Goal: Task Accomplishment & Management: Use online tool/utility

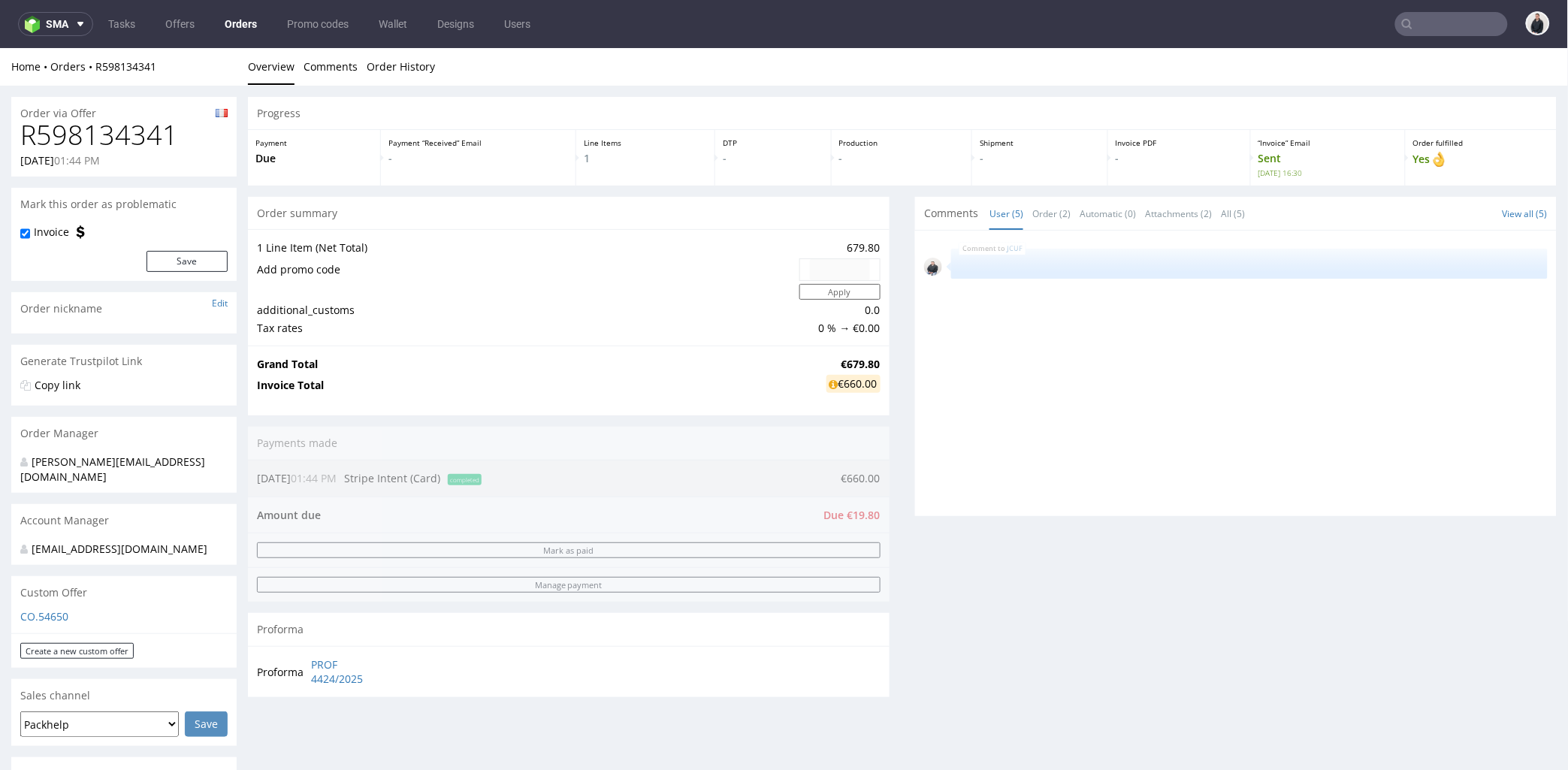
scroll to position [72, 0]
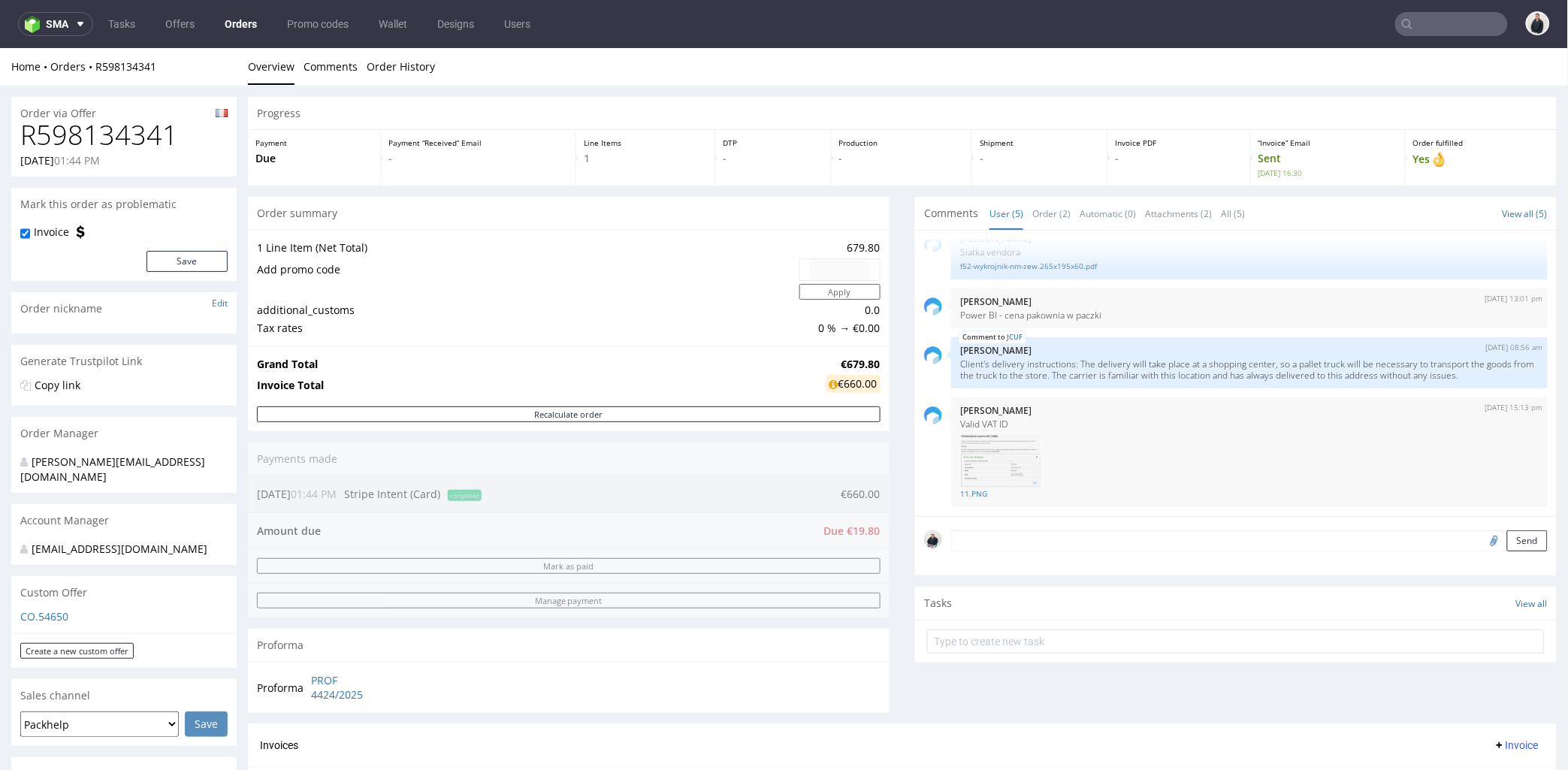
click at [461, 197] on div "Order summary" at bounding box center [569, 212] width 642 height 33
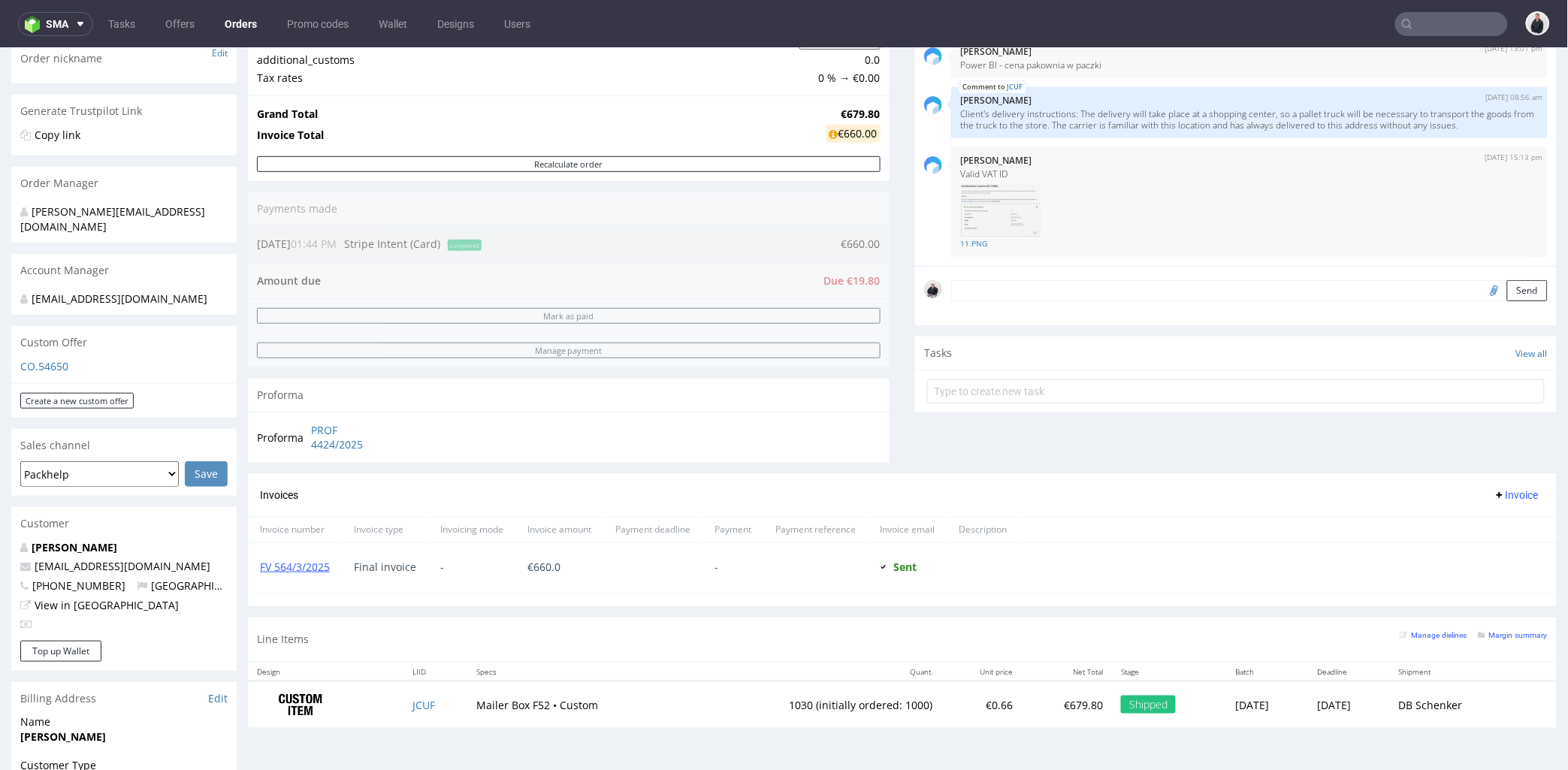
scroll to position [334, 0]
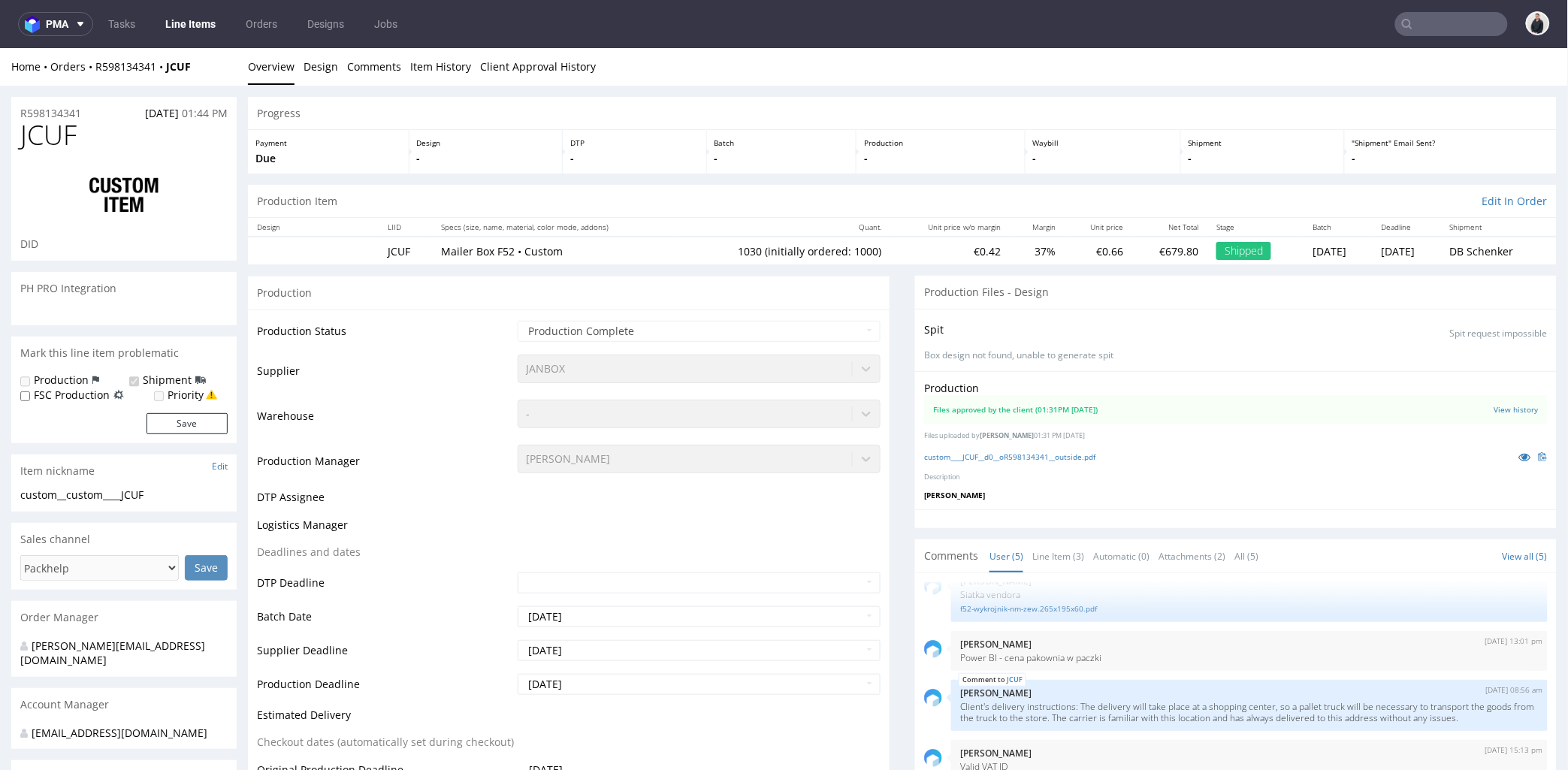
scroll to position [83, 0]
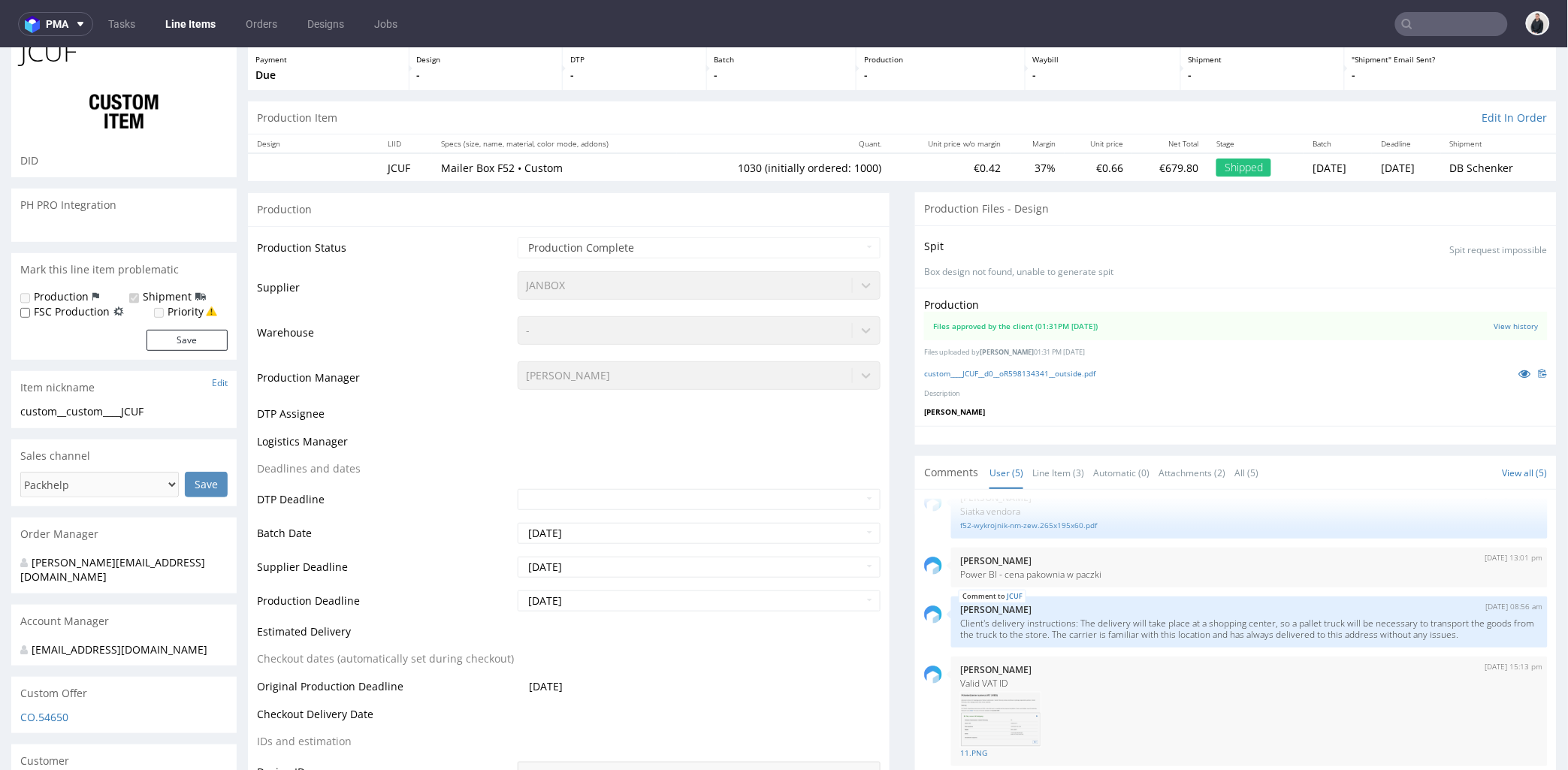
select select "in_progress"
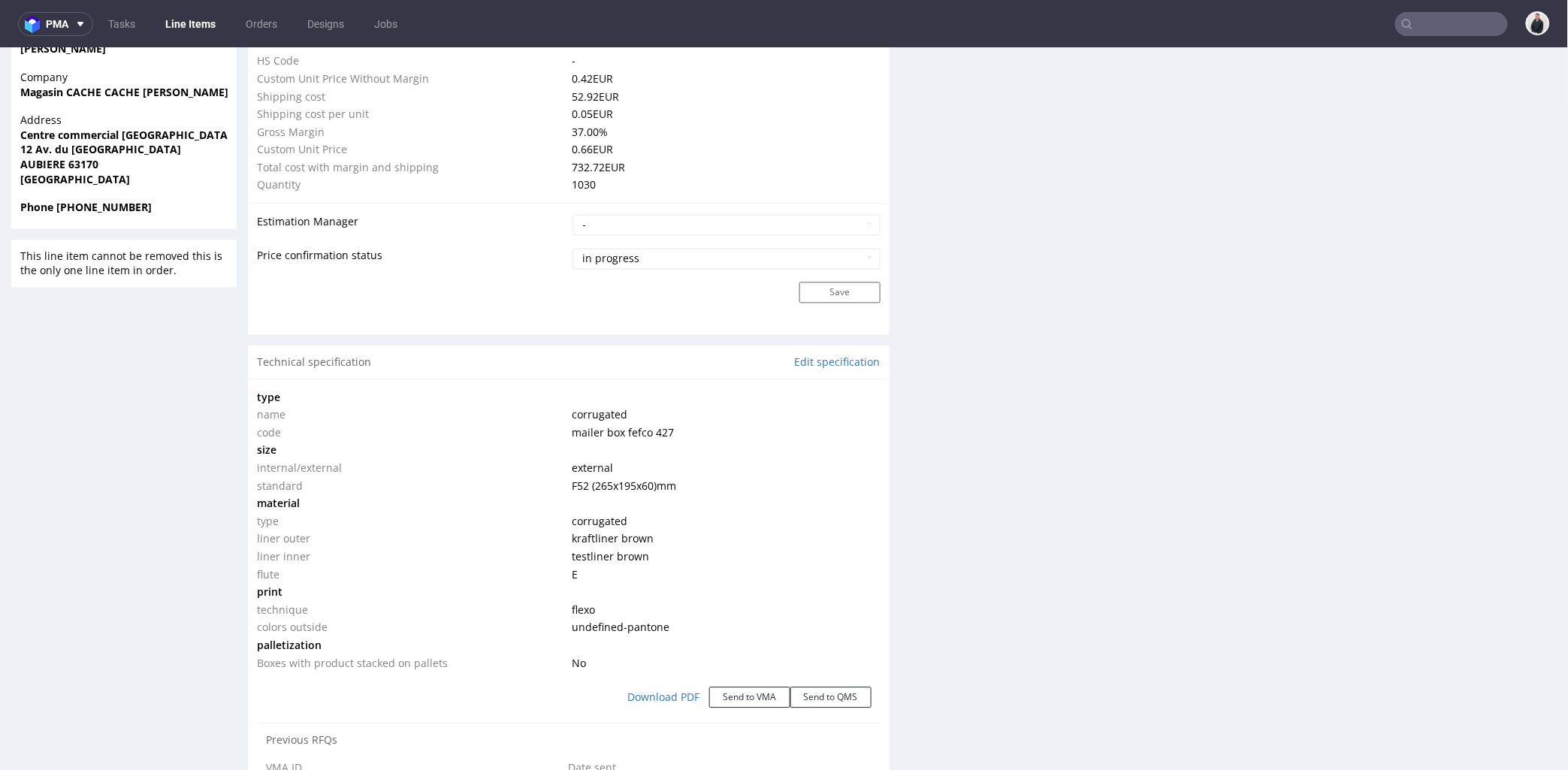
scroll to position [1168, 0]
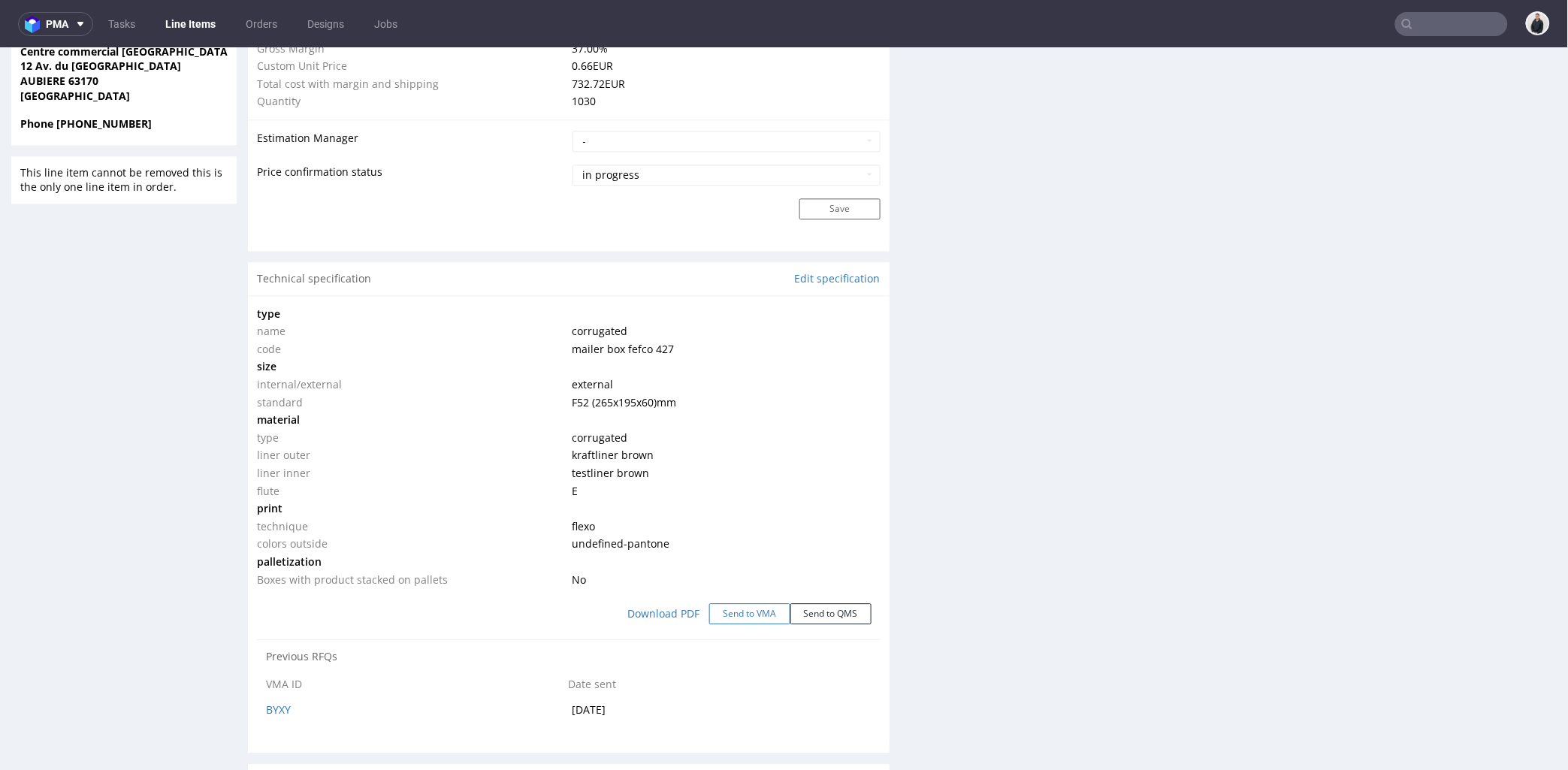
click at [739, 615] on button "Send to VMA" at bounding box center [749, 613] width 81 height 21
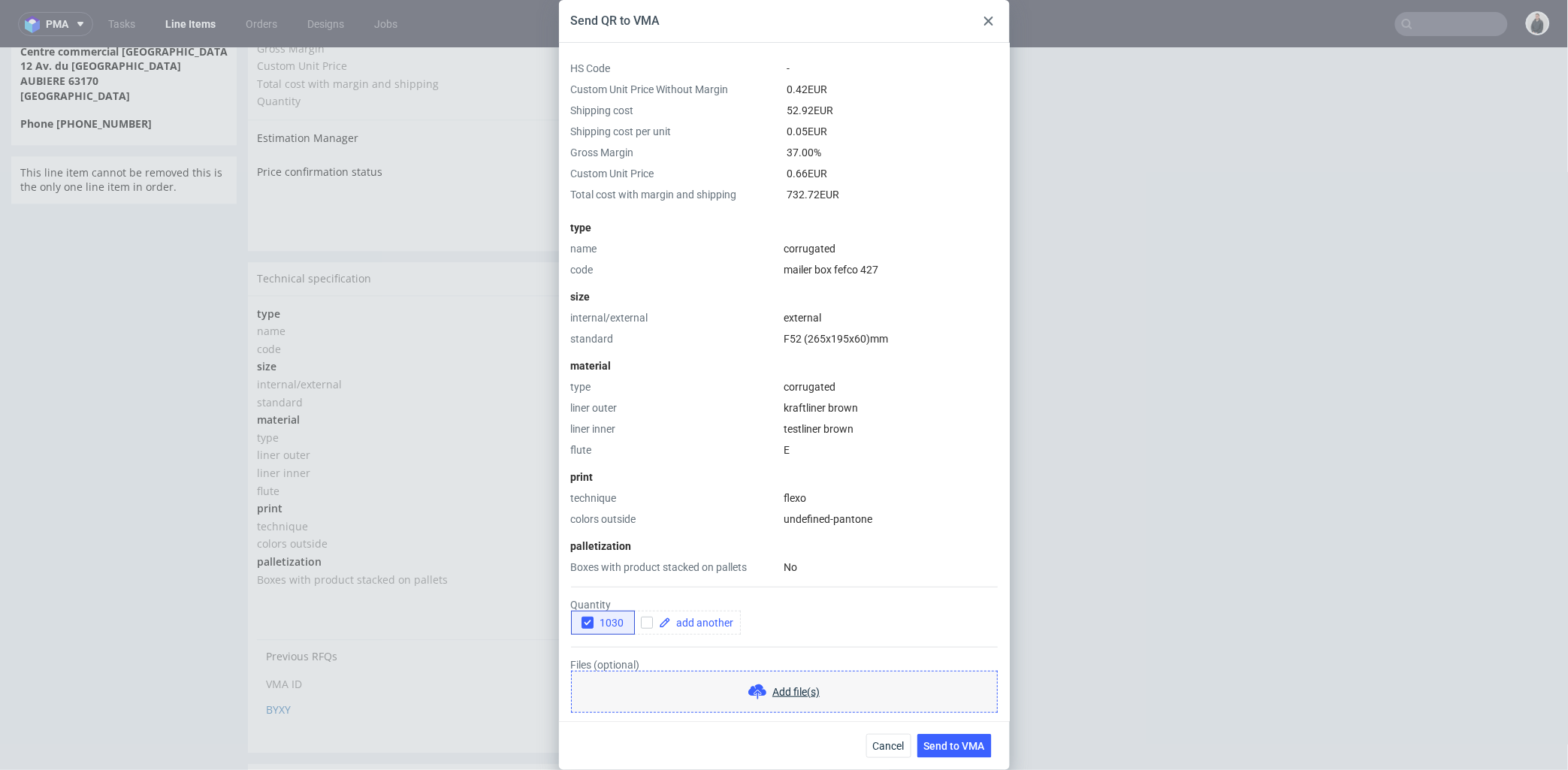
scroll to position [111, 0]
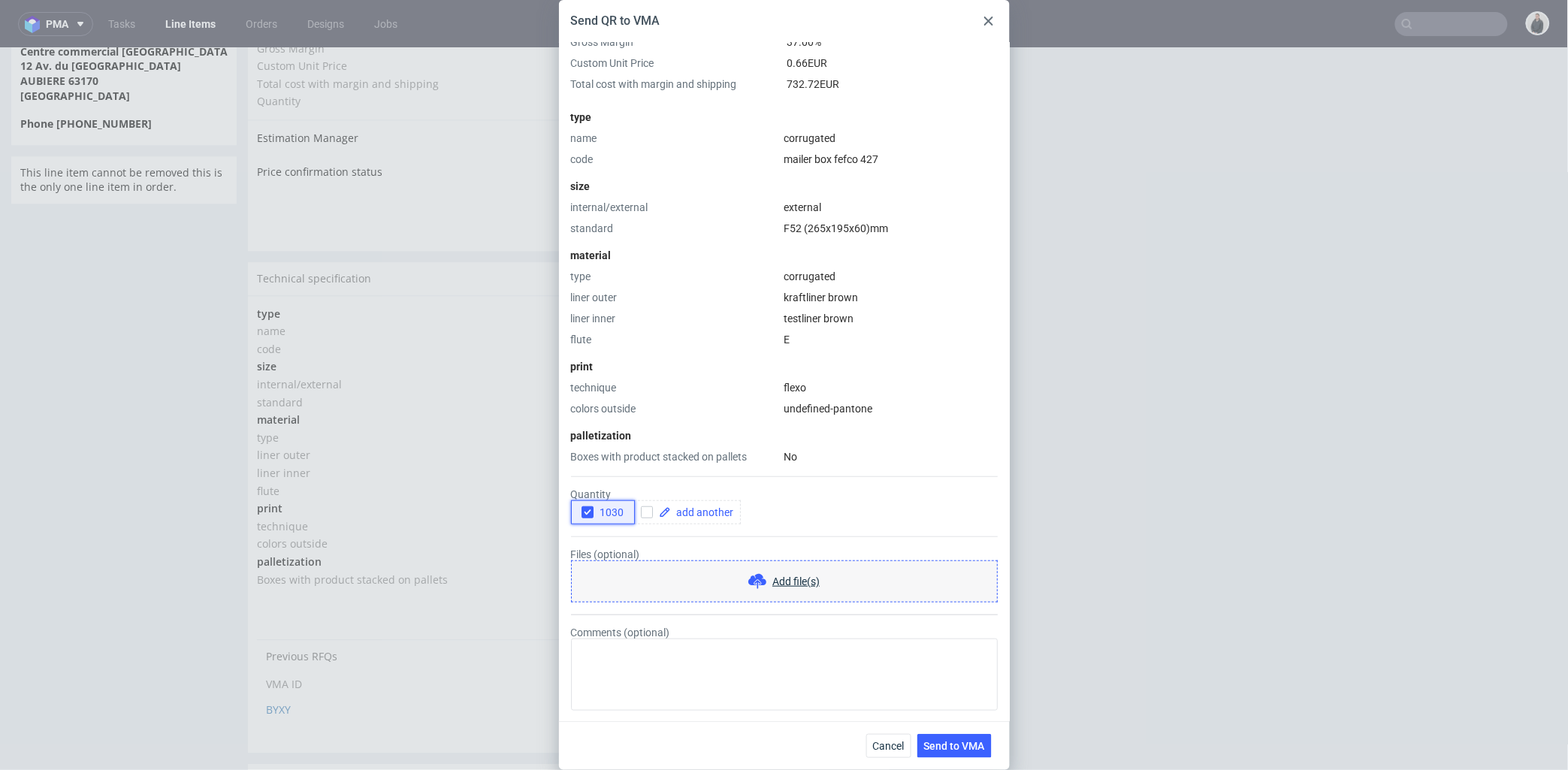
click at [591, 508] on icon "button" at bounding box center [587, 512] width 10 height 10
click at [590, 513] on icon "button" at bounding box center [587, 512] width 10 height 10
click at [583, 508] on icon "button" at bounding box center [587, 512] width 10 height 10
drag, startPoint x: 644, startPoint y: 512, endPoint x: 681, endPoint y: 512, distance: 37.0
click at [646, 512] on input "checkbox" at bounding box center [647, 512] width 12 height 12
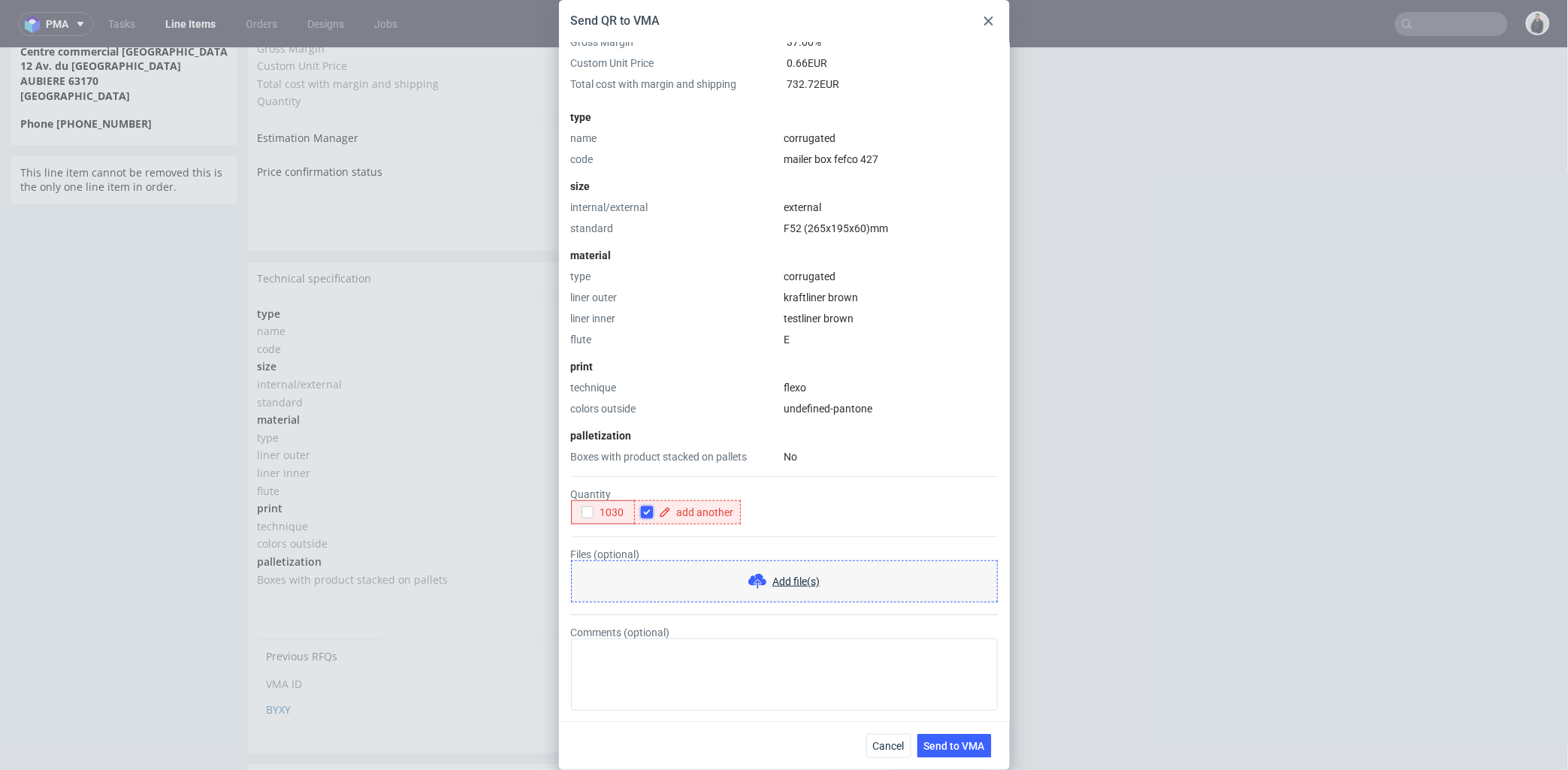
checkbox input "true"
click at [686, 512] on span at bounding box center [702, 512] width 63 height 10
checkbox input "true"
click at [721, 534] on form "Quantity 1030 2000 Files (optional) Add file(s) Comments (optional)" at bounding box center [785, 587] width 427 height 246
click at [961, 748] on span "Send to VMA" at bounding box center [955, 745] width 61 height 10
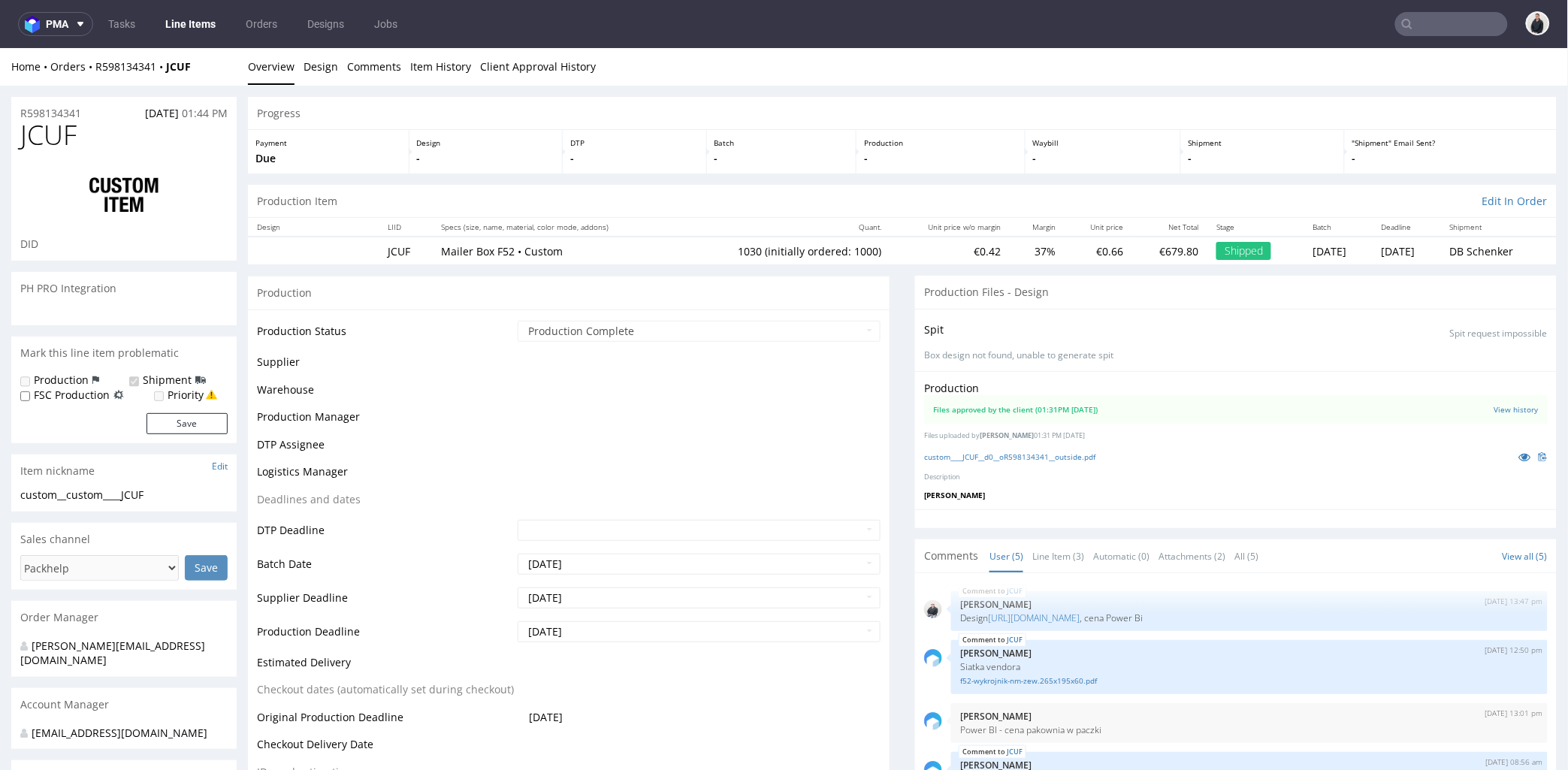
select select "in_progress"
